Goal: Task Accomplishment & Management: Complete application form

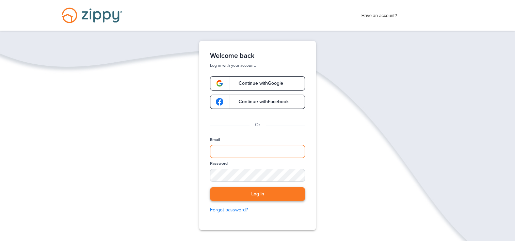
type input "**********"
click at [257, 195] on button "Log in" at bounding box center [257, 194] width 95 height 14
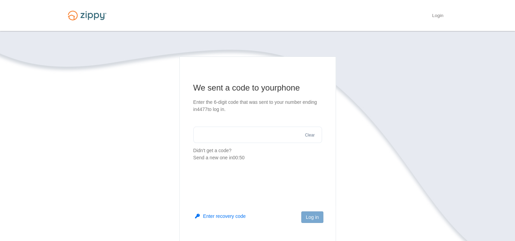
click at [238, 133] on input "text" at bounding box center [257, 135] width 129 height 16
type input "******"
click at [317, 218] on button "Log in" at bounding box center [312, 217] width 22 height 12
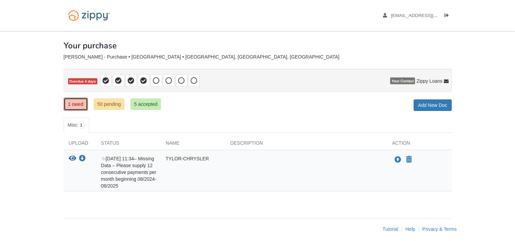
click at [78, 104] on link "1 owed" at bounding box center [76, 104] width 24 height 13
click at [112, 171] on div "[DATE] 11:34 – Missing Data – Please supply 12 consecutive payments per month b…" at bounding box center [128, 172] width 65 height 34
click at [150, 157] on div "[DATE] 11:34 – Missing Data – Please supply 12 consecutive payments per month b…" at bounding box center [128, 172] width 65 height 34
click at [150, 157] on div "Sep 10 11:34 – Missing Data – Please supply 12 consecutive payments per month b…" at bounding box center [128, 172] width 65 height 34
drag, startPoint x: 150, startPoint y: 157, endPoint x: 198, endPoint y: 170, distance: 50.1
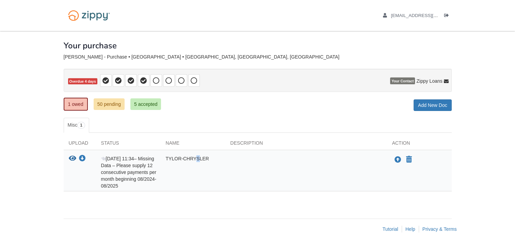
click at [198, 170] on div "TYLOR-CHRYSLER" at bounding box center [193, 172] width 65 height 34
drag, startPoint x: 198, startPoint y: 170, endPoint x: 228, endPoint y: 171, distance: 30.3
click at [228, 171] on div at bounding box center [306, 172] width 162 height 34
click at [398, 158] on icon "Upload TYLOR-CHRYSLER" at bounding box center [397, 159] width 7 height 7
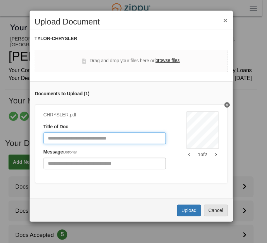
click at [88, 139] on input "Document Title" at bounding box center [105, 138] width 123 height 12
type input "********"
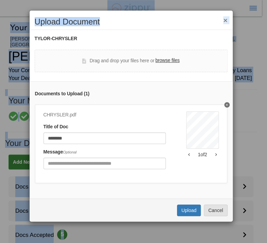
drag, startPoint x: 172, startPoint y: 17, endPoint x: 170, endPoint y: -13, distance: 29.7
click at [170, 0] on html "dennisldanielsjr@gmail.com Logout" at bounding box center [133, 183] width 267 height 367
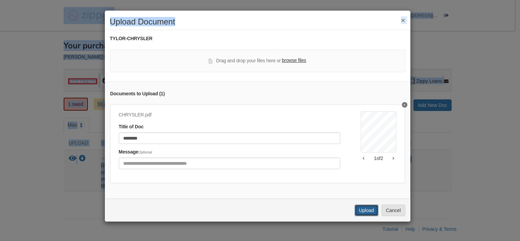
click at [366, 215] on button "Upload" at bounding box center [366, 210] width 24 height 12
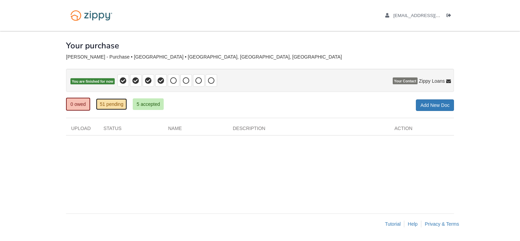
click at [103, 103] on link "51 pending" at bounding box center [111, 104] width 31 height 12
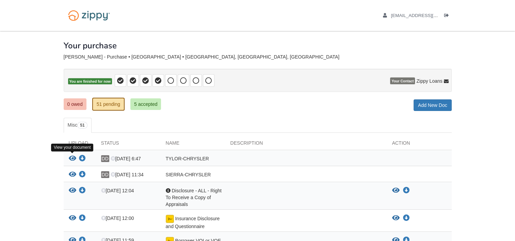
click at [71, 155] on icon "View TYLOR-CHRYSLER" at bounding box center [72, 158] width 7 height 7
